Goal: Information Seeking & Learning: Learn about a topic

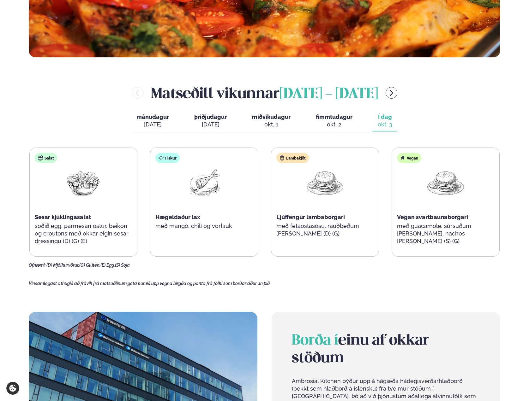
scroll to position [293, 0]
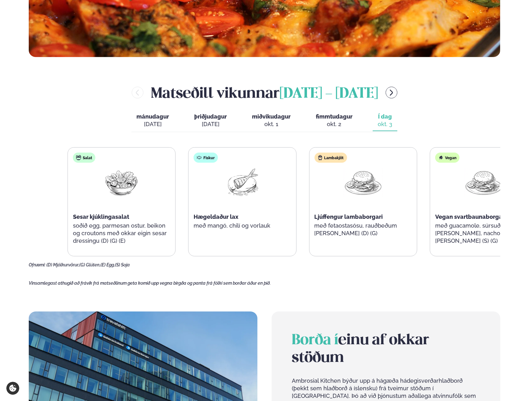
click at [360, 220] on span "Ljúffengur lambaborgari" at bounding box center [348, 217] width 68 height 7
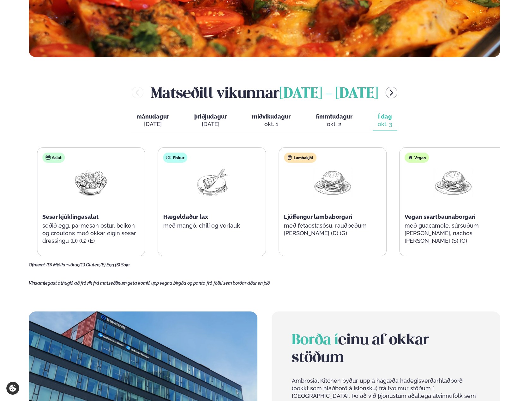
click at [69, 228] on p "soðið egg, parmesan ostur, beikon og croutons með okkar eigin sesar dressingu (…" at bounding box center [90, 233] width 97 height 23
click at [98, 235] on p "soðið egg, parmesan ostur, beikon og croutons með okkar eigin sesar dressingu (…" at bounding box center [89, 233] width 97 height 23
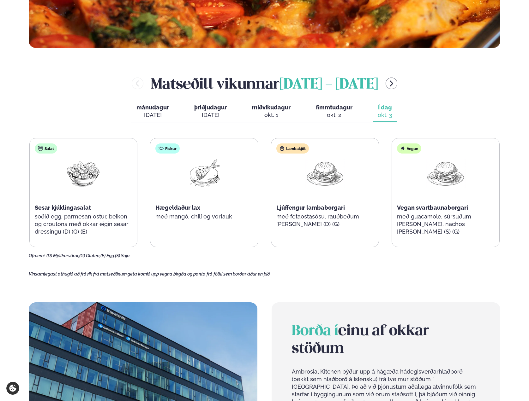
scroll to position [303, 0]
click at [393, 83] on icon "menu-btn-right" at bounding box center [391, 83] width 3 height 6
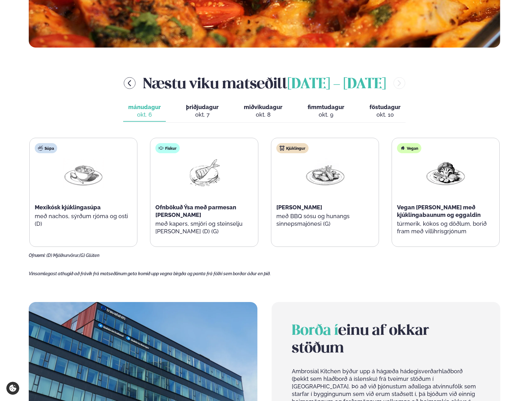
click at [205, 109] on span "þriðjudagur" at bounding box center [202, 107] width 33 height 7
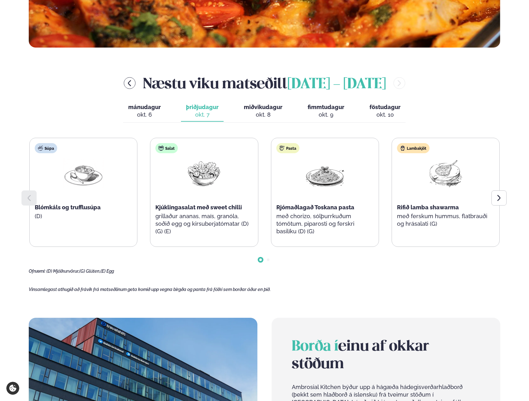
click at [270, 111] on div "okt. 8" at bounding box center [263, 115] width 39 height 8
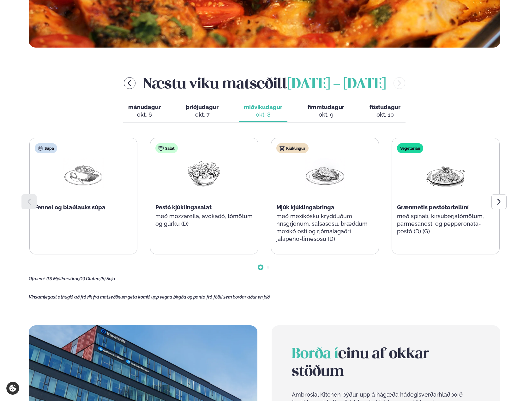
click at [342, 113] on div "okt. 9" at bounding box center [325, 115] width 37 height 8
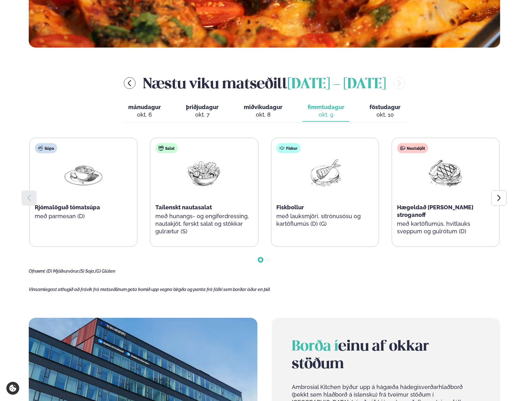
click at [377, 112] on div "okt. 10" at bounding box center [384, 115] width 31 height 8
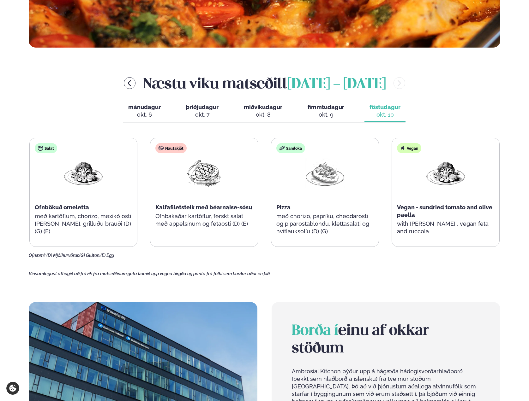
click at [318, 112] on div "okt. 9" at bounding box center [325, 115] width 37 height 8
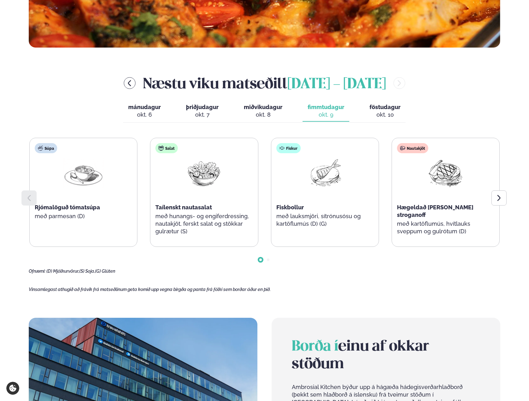
click at [272, 111] on div "okt. 8" at bounding box center [263, 115] width 39 height 8
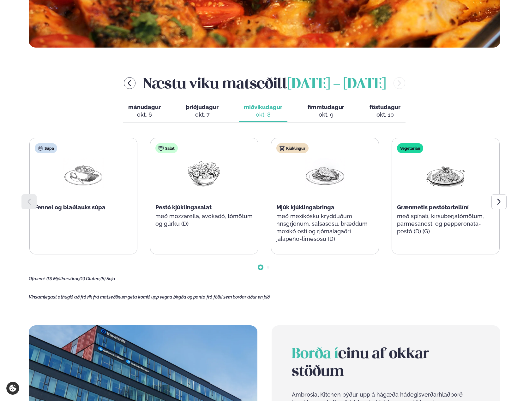
click at [205, 110] on span "þriðjudagur" at bounding box center [202, 107] width 33 height 7
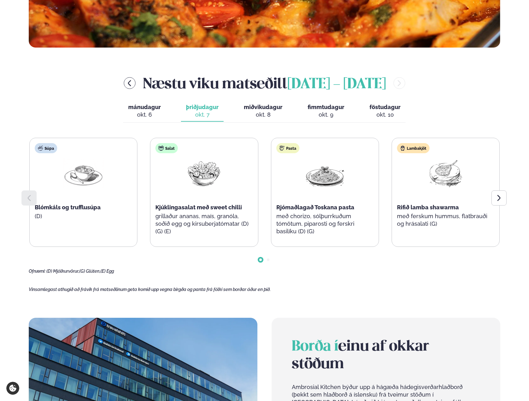
click at [154, 113] on div "okt. 6" at bounding box center [144, 115] width 33 height 8
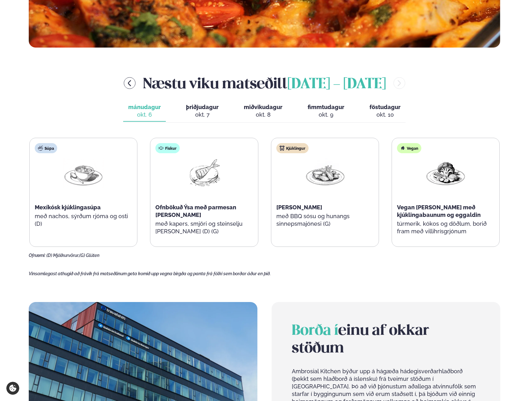
click at [193, 112] on div "okt. 7" at bounding box center [202, 115] width 33 height 8
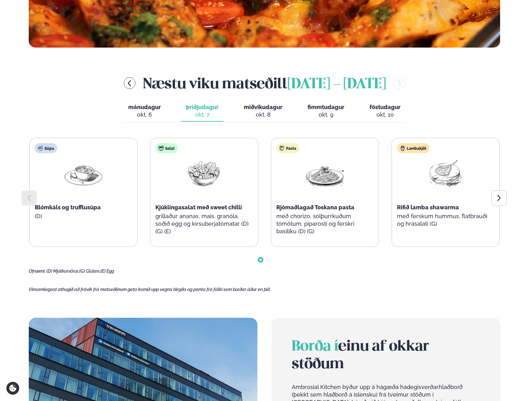
click at [258, 114] on div "okt. 8" at bounding box center [263, 115] width 39 height 8
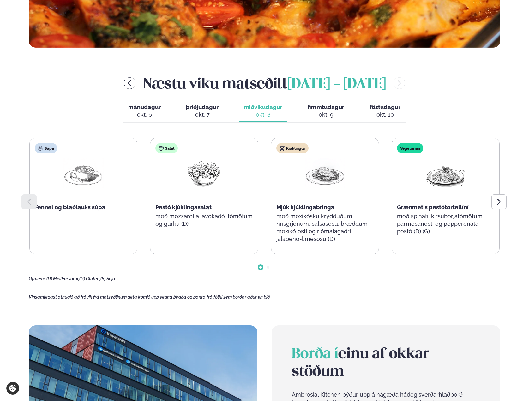
click at [311, 115] on div "okt. 9" at bounding box center [325, 115] width 37 height 8
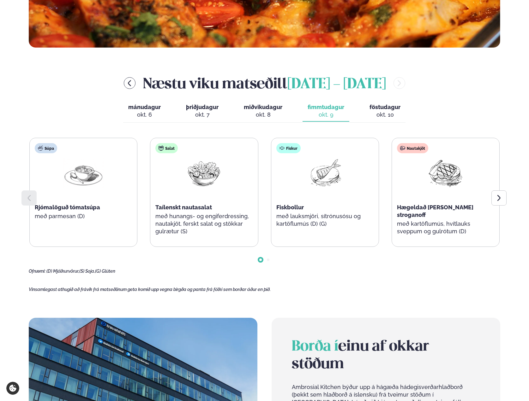
click at [368, 116] on button "föstudagur fös. [DATE]" at bounding box center [384, 111] width 41 height 21
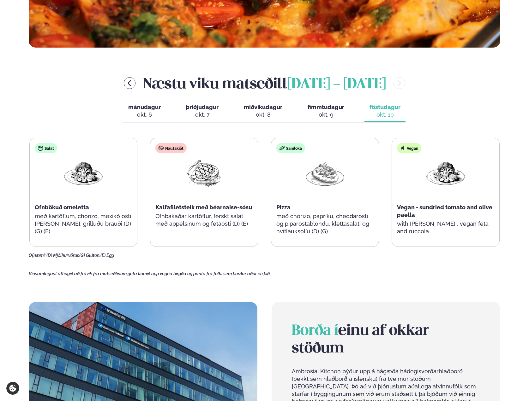
click at [325, 112] on div "okt. 9" at bounding box center [325, 115] width 37 height 8
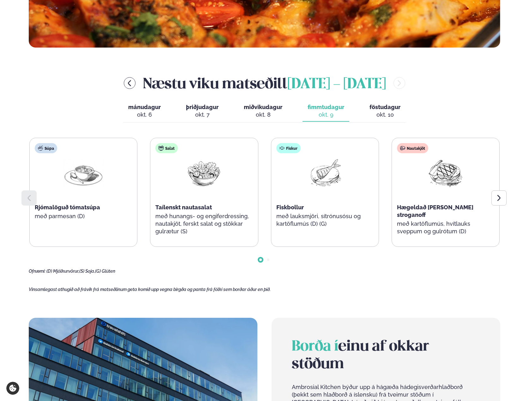
click at [267, 110] on button "miðvikudagur mið. [DATE]" at bounding box center [263, 111] width 49 height 21
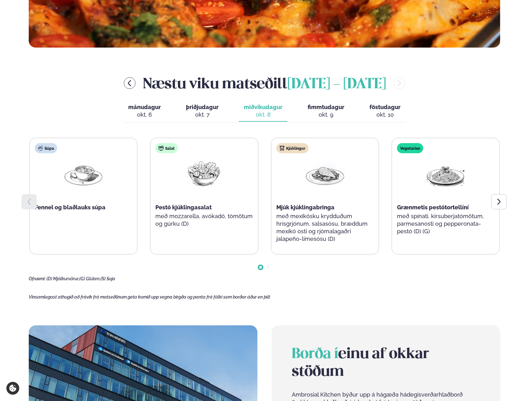
click at [210, 113] on div "okt. 7" at bounding box center [202, 115] width 33 height 8
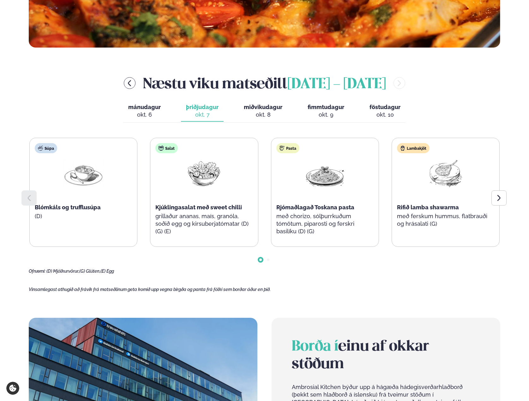
click at [158, 114] on div "okt. 6" at bounding box center [144, 115] width 33 height 8
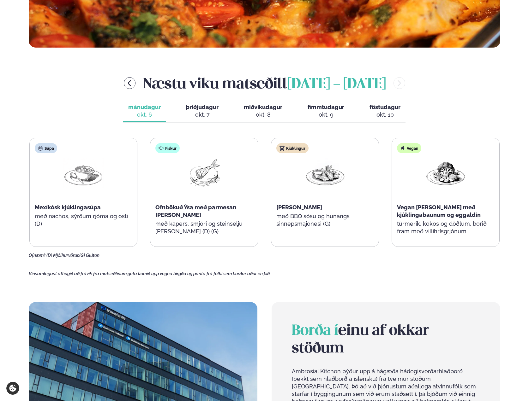
click at [78, 93] on div "Næstu [PERSON_NAME] matseðill [DATE] - [DATE]" at bounding box center [264, 83] width 471 height 21
click at [58, 88] on div "Næstu [PERSON_NAME] matseðill [DATE] - [DATE]" at bounding box center [264, 83] width 471 height 21
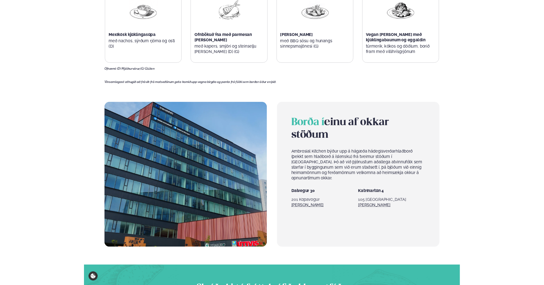
scroll to position [490, 0]
